Goal: Task Accomplishment & Management: Use online tool/utility

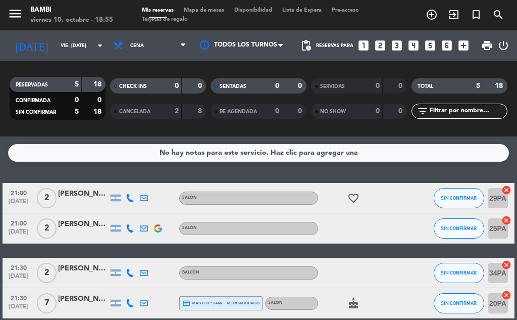
scroll to position [93, 0]
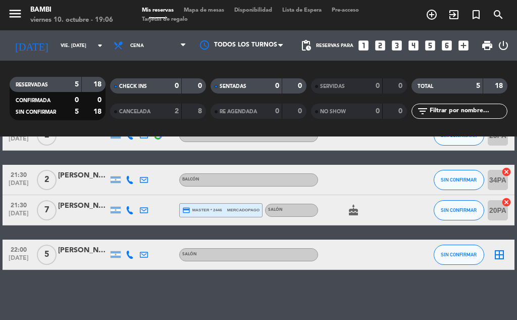
scroll to position [93, 0]
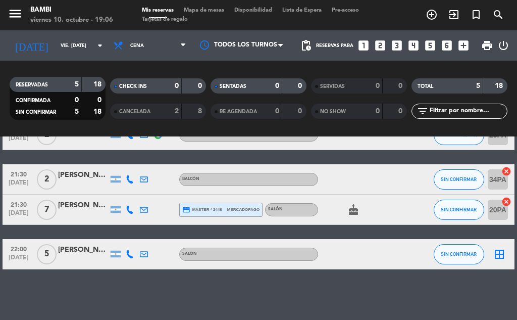
click at [501, 257] on icon "border_all" at bounding box center [500, 254] width 12 height 12
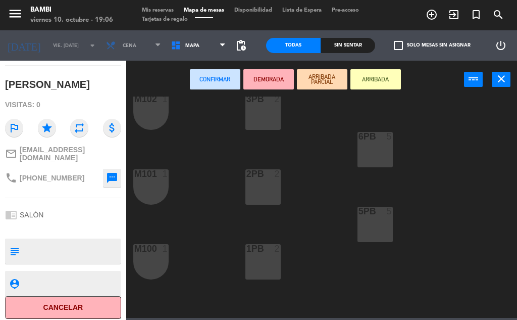
scroll to position [37, 0]
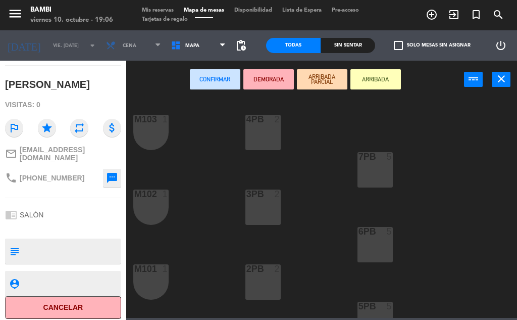
click at [377, 247] on div "6PB 5" at bounding box center [375, 244] width 35 height 35
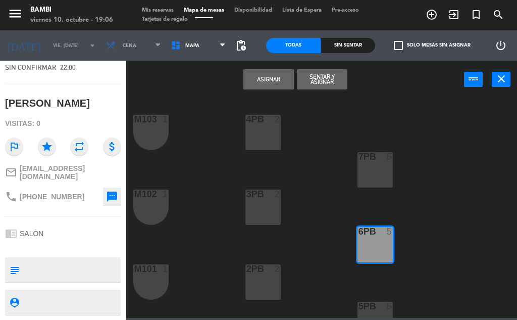
scroll to position [64, 0]
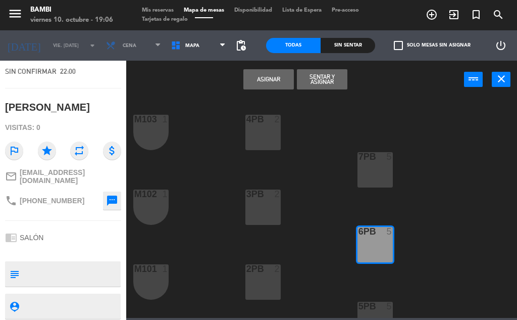
click at [276, 82] on button "Asignar" at bounding box center [268, 79] width 51 height 20
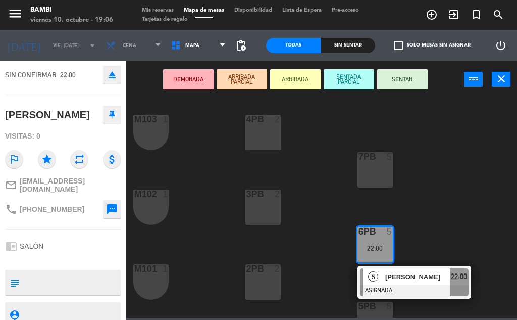
scroll to position [93, 0]
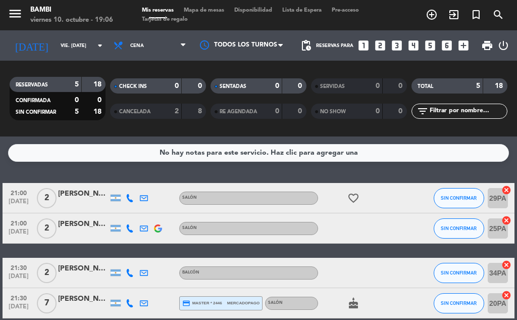
click at [507, 190] on icon "cancel" at bounding box center [507, 190] width 10 height 10
click at [500, 193] on icon "border_all" at bounding box center [500, 198] width 12 height 12
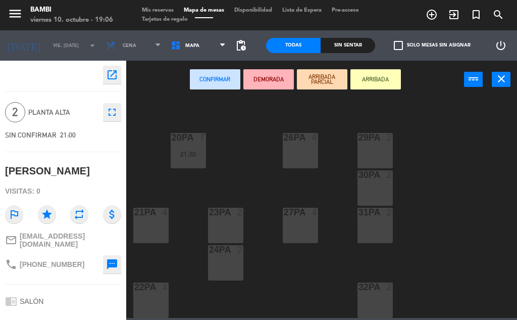
scroll to position [455, 0]
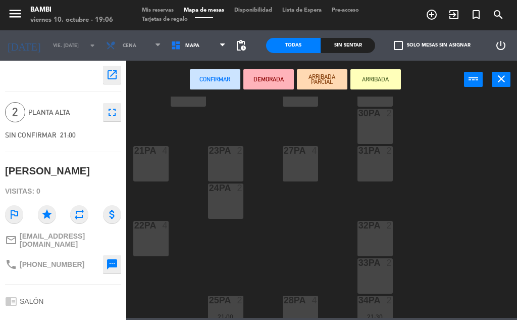
click at [369, 165] on div "31PA 2" at bounding box center [375, 163] width 35 height 35
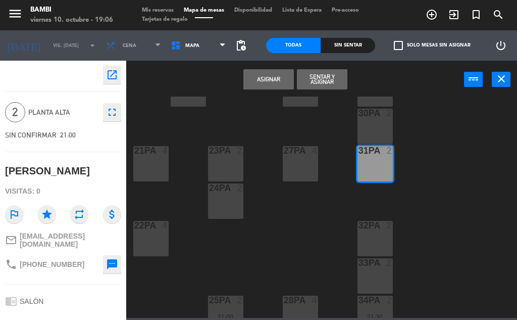
click at [278, 80] on button "Asignar" at bounding box center [268, 79] width 51 height 20
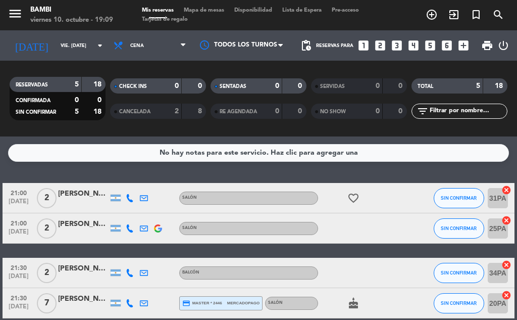
click at [508, 220] on icon "cancel" at bounding box center [507, 220] width 10 height 10
click at [500, 228] on icon "border_all" at bounding box center [500, 228] width 12 height 12
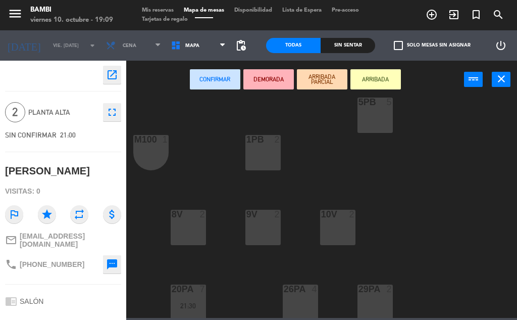
scroll to position [138, 0]
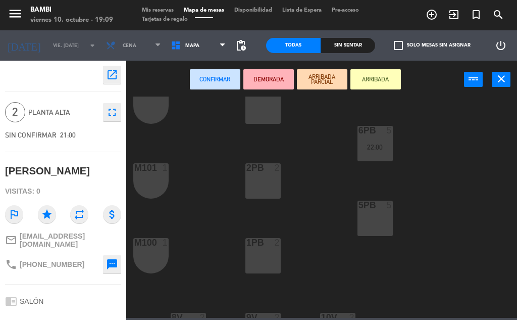
click at [259, 256] on div "1PB 2" at bounding box center [263, 255] width 35 height 35
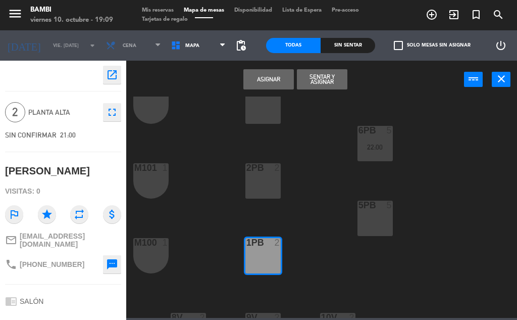
click at [272, 83] on button "Asignar" at bounding box center [268, 79] width 51 height 20
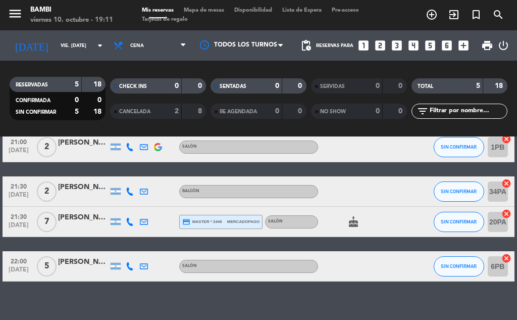
scroll to position [93, 0]
